Goal: Task Accomplishment & Management: Use online tool/utility

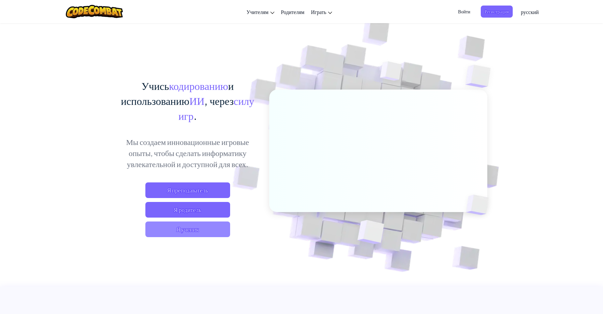
click at [200, 230] on span "Я ученик" at bounding box center [187, 230] width 85 height 16
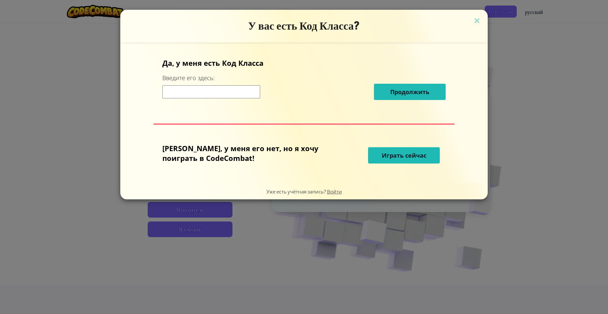
click at [391, 154] on span "Играть сейчас" at bounding box center [404, 156] width 45 height 8
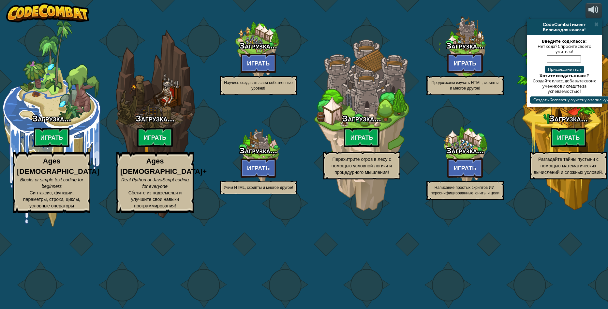
select select "ru"
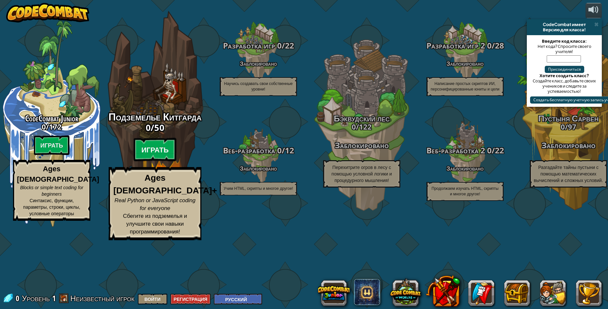
click at [149, 162] on btn "Играть" at bounding box center [155, 149] width 43 height 23
select select "ru"
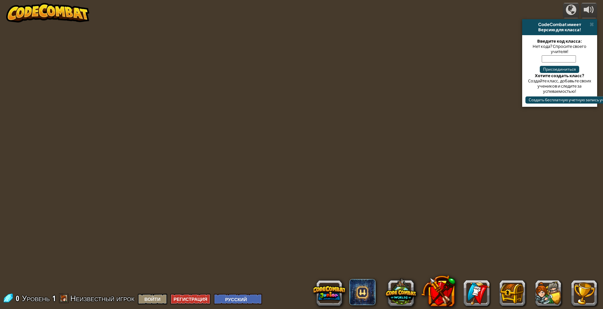
select select "ru"
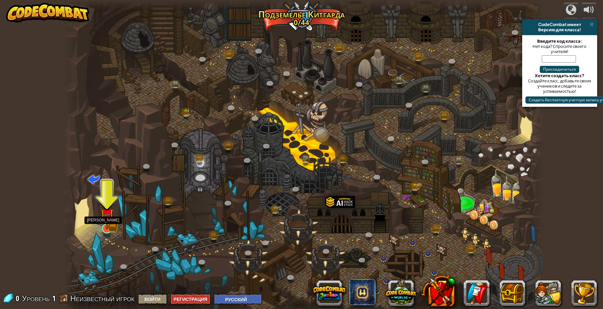
click at [106, 227] on img at bounding box center [106, 215] width 13 height 29
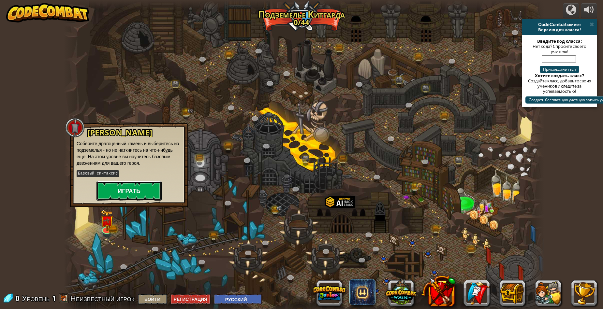
click at [120, 192] on button "Играть" at bounding box center [128, 191] width 65 height 20
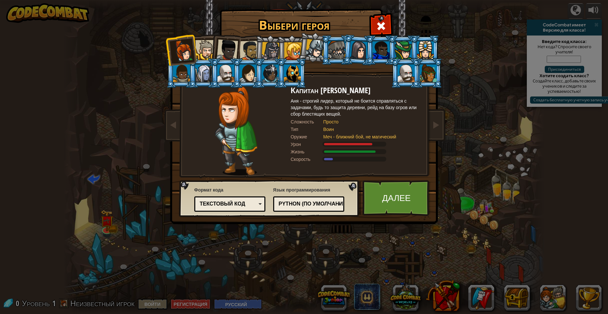
click at [312, 203] on div "Python (По умолчанию)" at bounding box center [307, 203] width 56 height 7
click at [332, 266] on div "Выбери героя 0 Капитан [PERSON_NAME] [PERSON_NAME] - строгий лидер, который не …" at bounding box center [304, 157] width 608 height 314
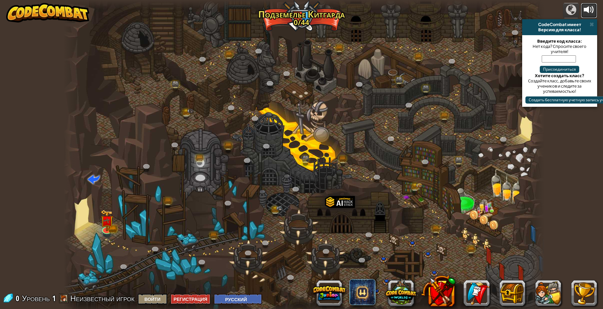
click at [590, 10] on div at bounding box center [589, 10] width 10 height 10
click at [592, 22] on span at bounding box center [592, 24] width 4 height 5
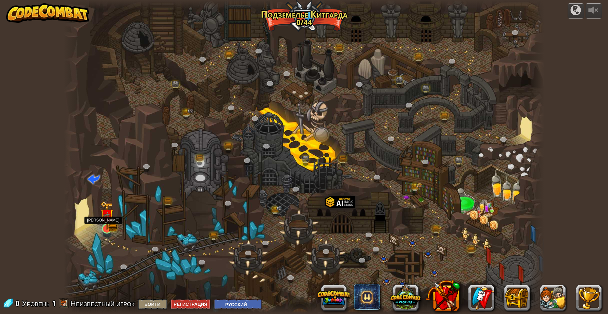
click at [107, 228] on img at bounding box center [106, 215] width 13 height 29
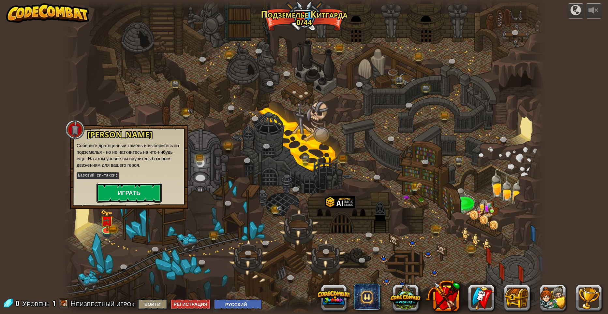
click at [135, 192] on button "Играть" at bounding box center [128, 193] width 65 height 20
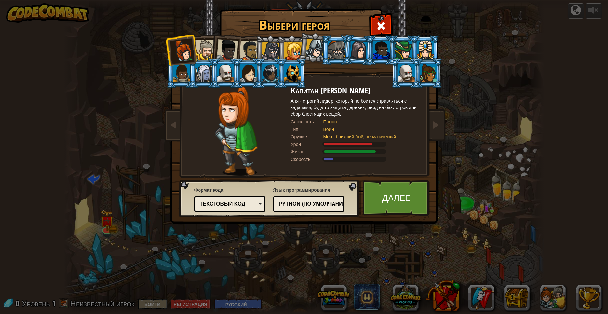
click at [257, 204] on div "Текстовый код" at bounding box center [230, 204] width 63 height 10
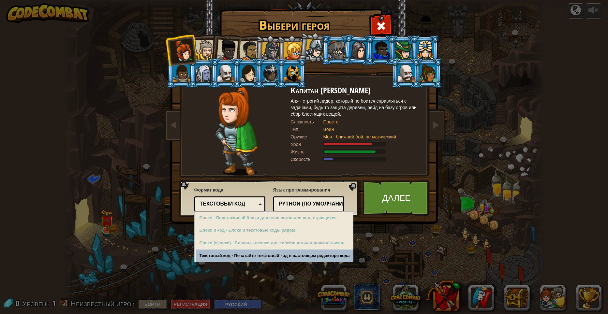
click at [257, 204] on div "Текстовый код" at bounding box center [230, 204] width 63 height 10
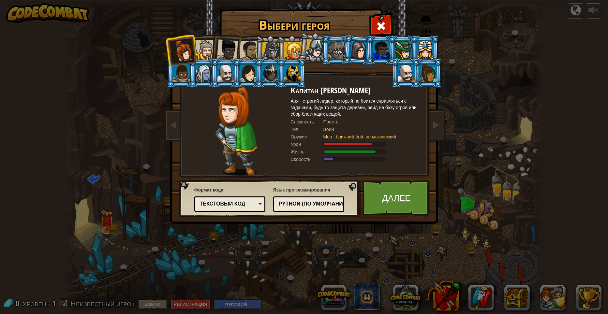
click at [395, 199] on link "Далее" at bounding box center [396, 198] width 68 height 36
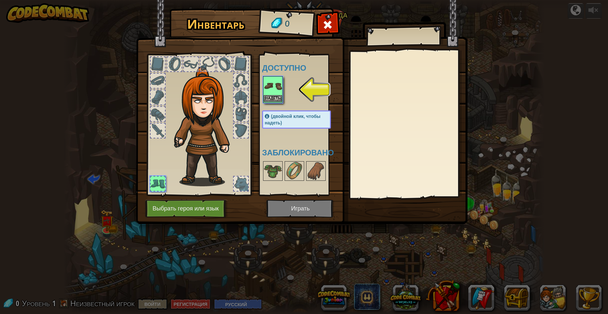
click at [269, 91] on img at bounding box center [273, 86] width 18 height 18
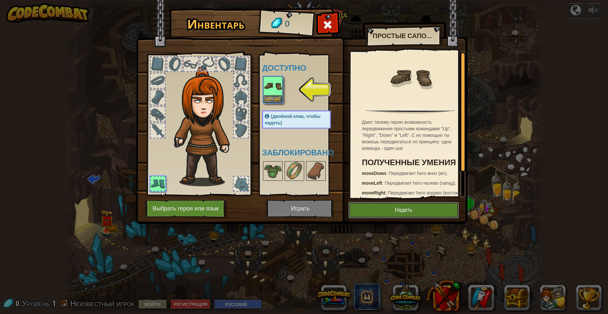
click at [416, 212] on button "Надеть" at bounding box center [403, 210] width 110 height 16
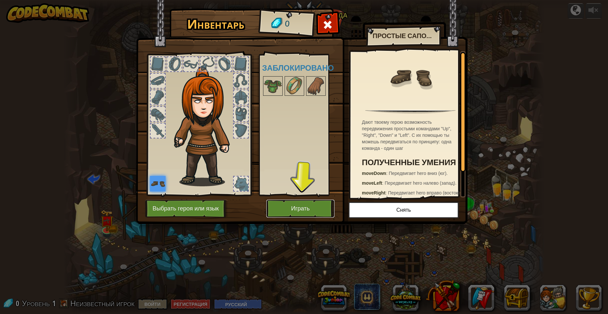
click at [302, 210] on button "Играть" at bounding box center [300, 209] width 68 height 18
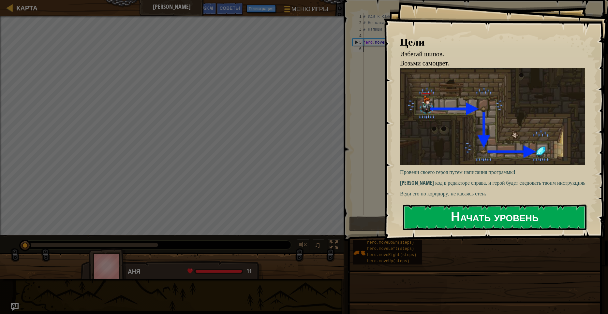
click at [498, 218] on button "Начать уровень" at bounding box center [495, 218] width 184 height 26
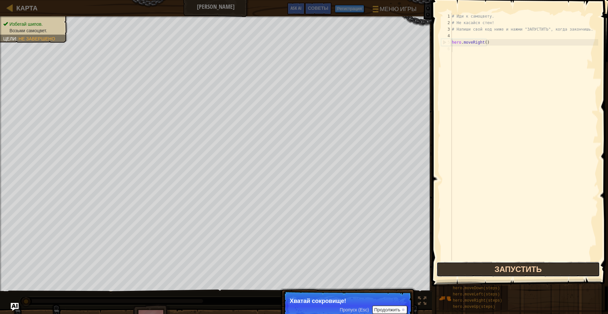
click at [482, 275] on button "Запустить" at bounding box center [517, 269] width 163 height 15
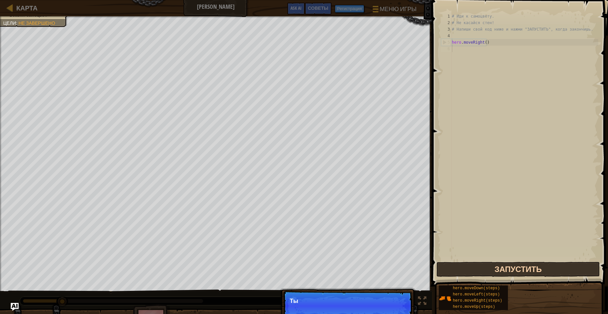
scroll to position [3, 0]
